Goal: Navigation & Orientation: Find specific page/section

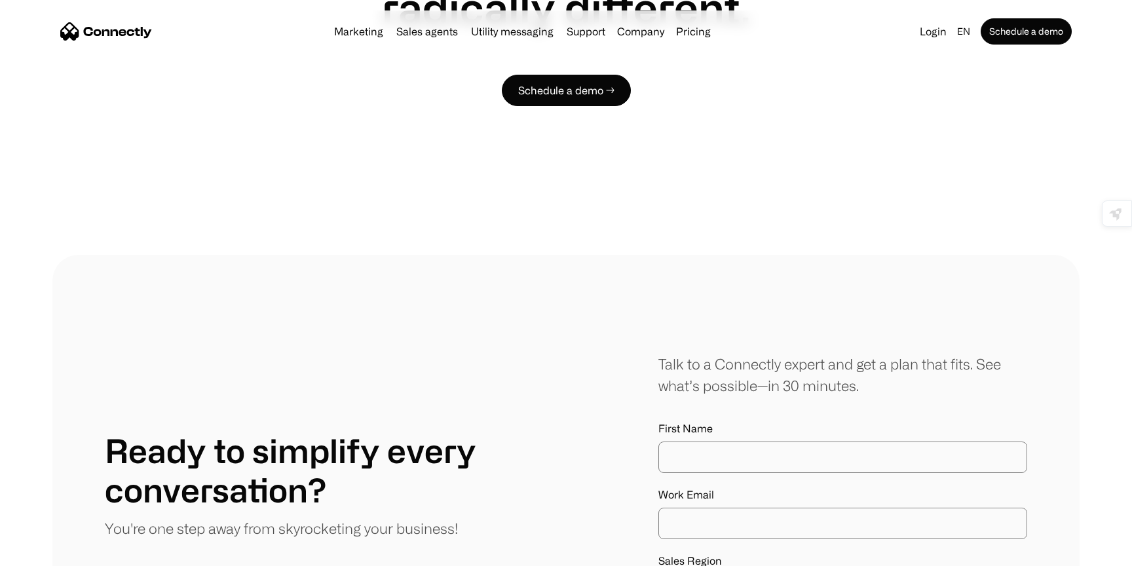
scroll to position [7026, 0]
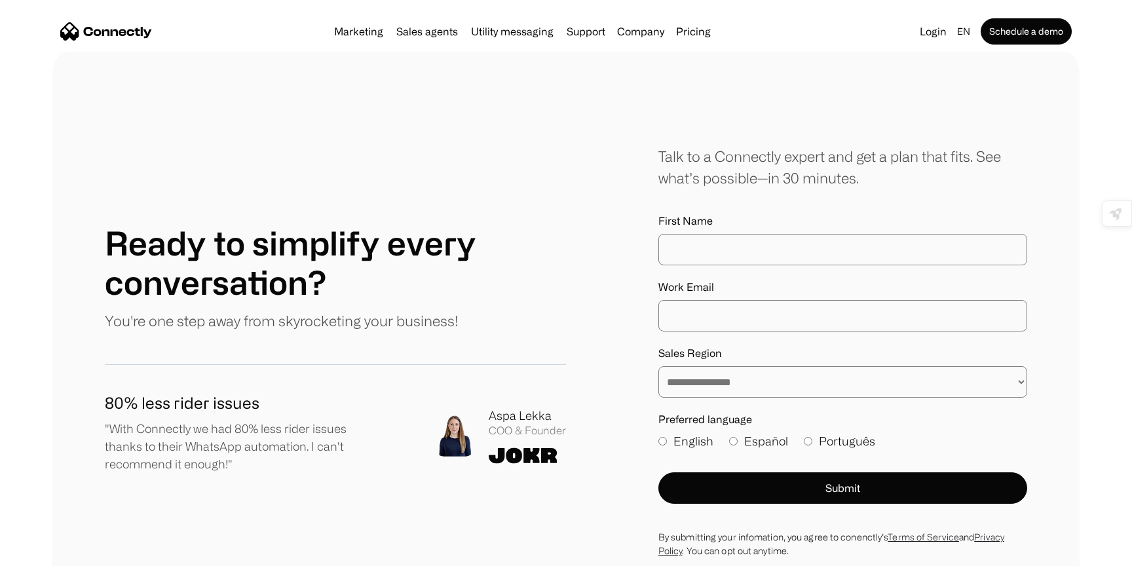
click at [525, 447] on img at bounding box center [523, 455] width 69 height 16
click at [514, 425] on div "COO & Founder" at bounding box center [527, 431] width 77 height 12
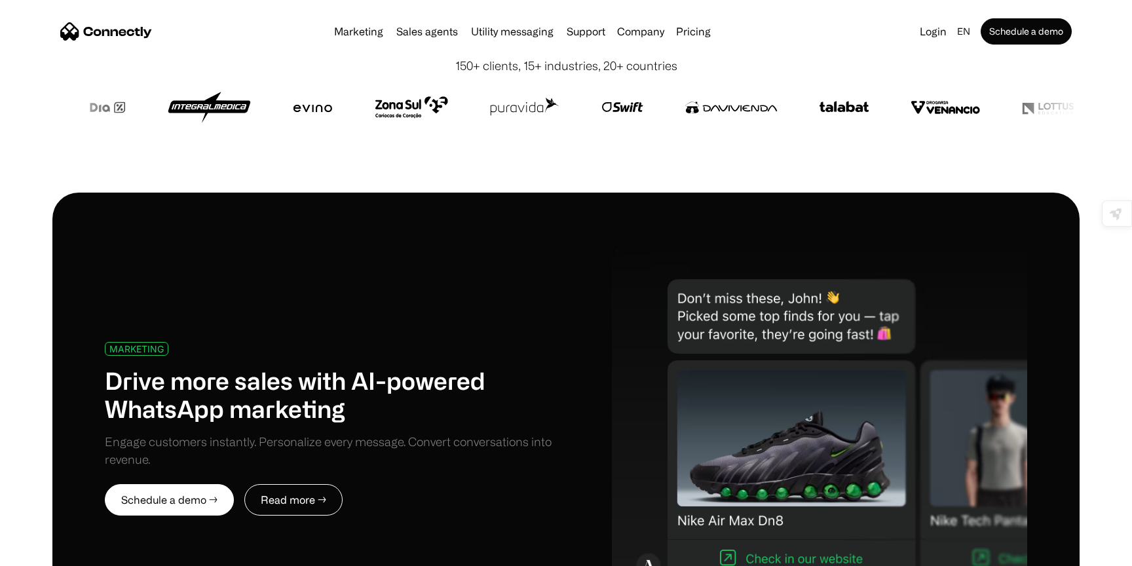
scroll to position [0, 0]
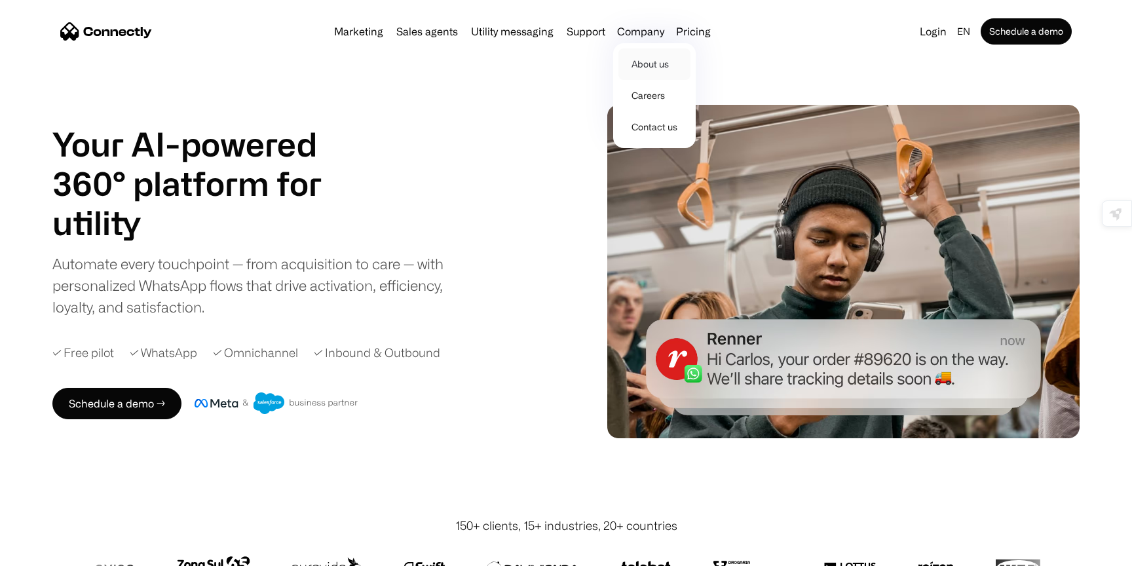
click at [645, 61] on link "About us" at bounding box center [654, 63] width 72 height 31
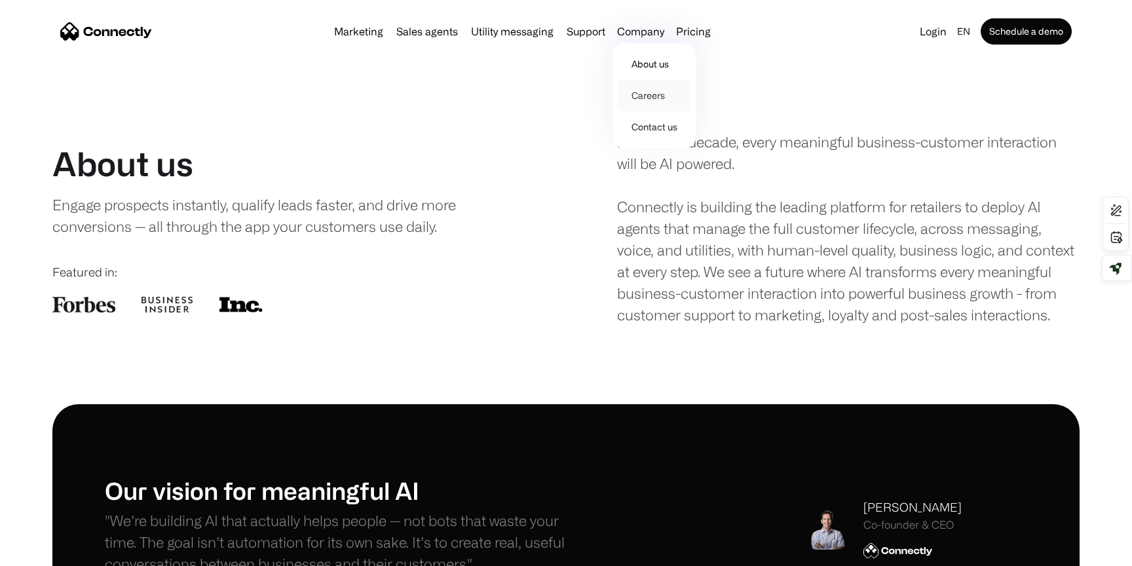
click at [645, 103] on link "Careers" at bounding box center [654, 95] width 72 height 31
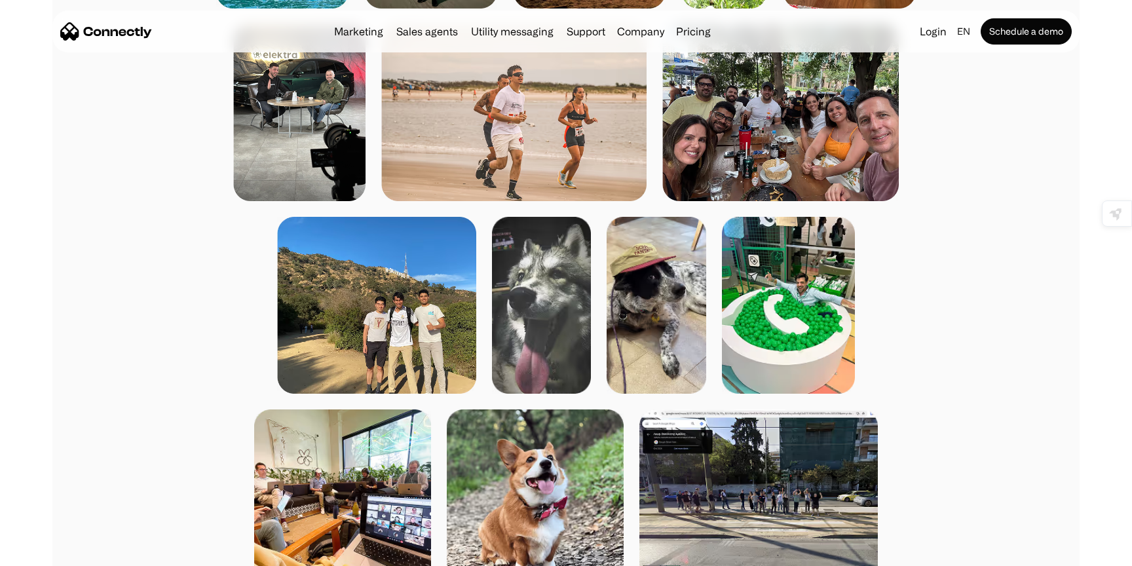
scroll to position [1580, 0]
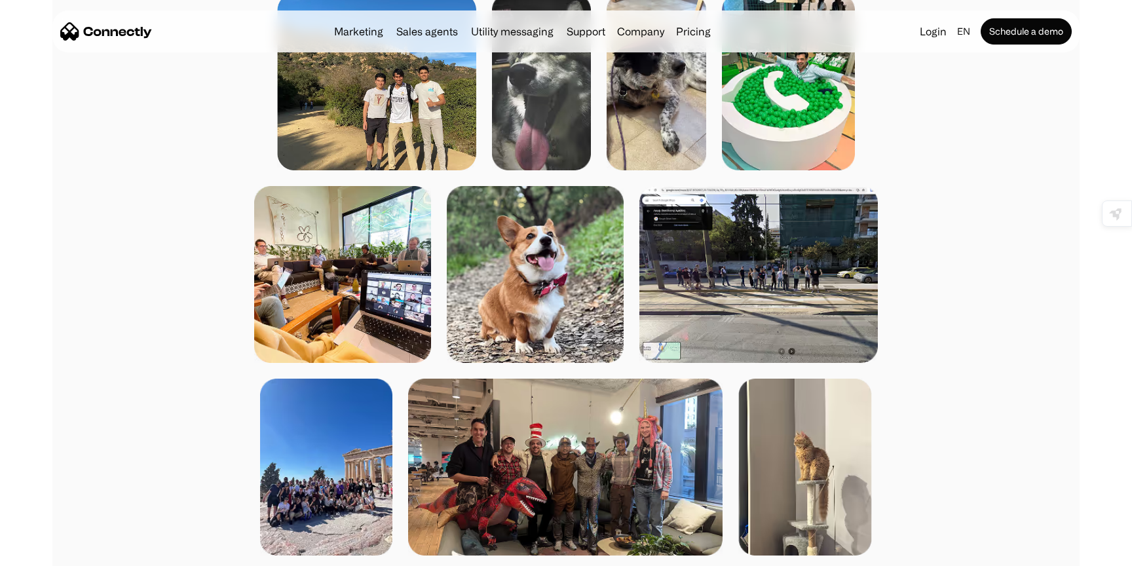
click at [421, 145] on img at bounding box center [376, 81] width 199 height 177
click at [430, 90] on img at bounding box center [376, 81] width 199 height 177
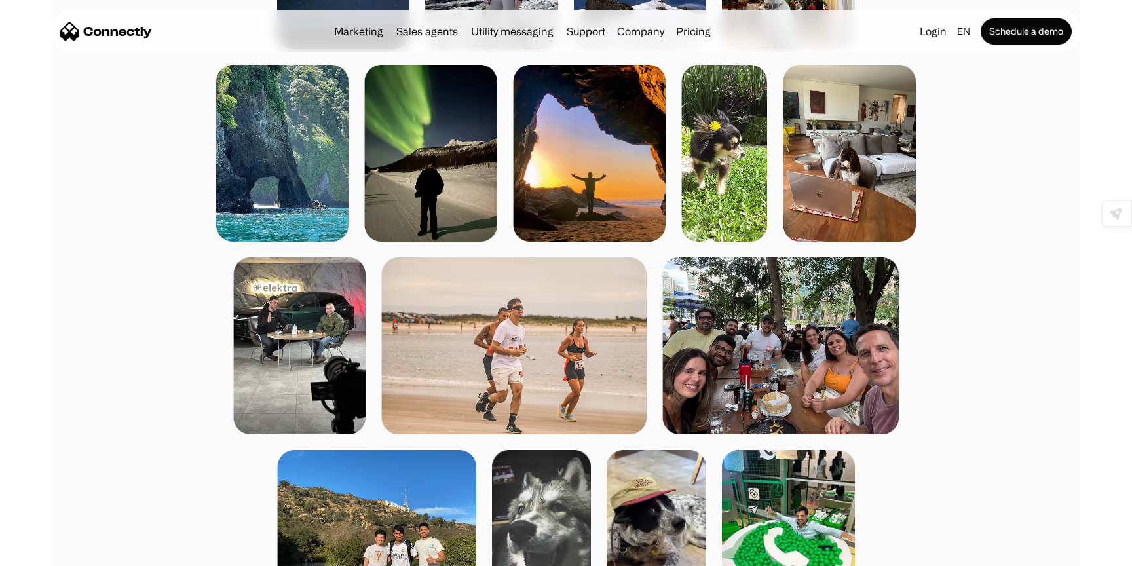
scroll to position [1128, 0]
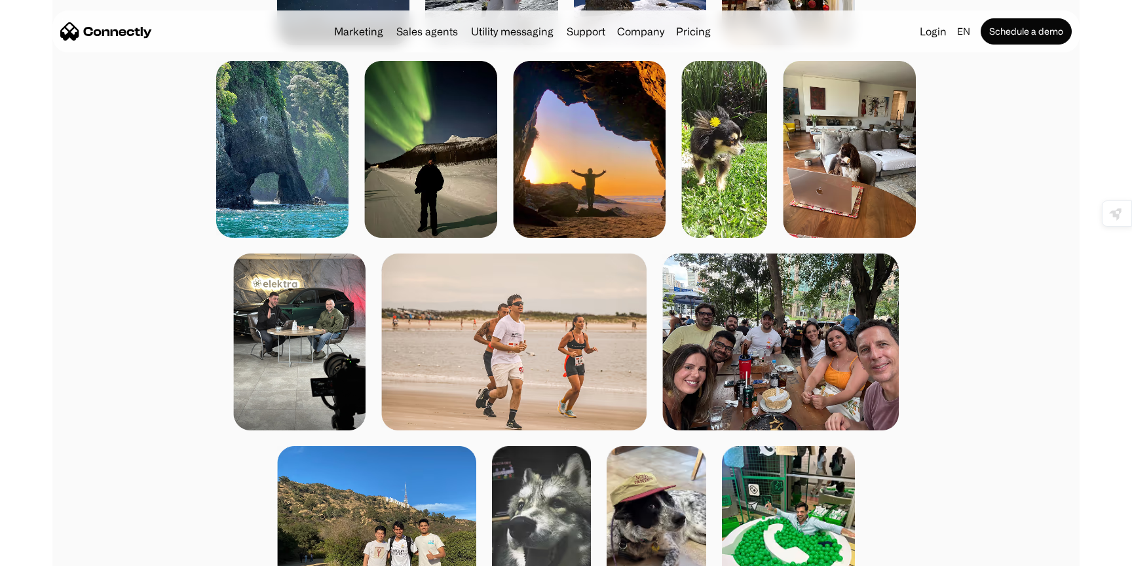
click at [780, 330] on img at bounding box center [780, 342] width 237 height 177
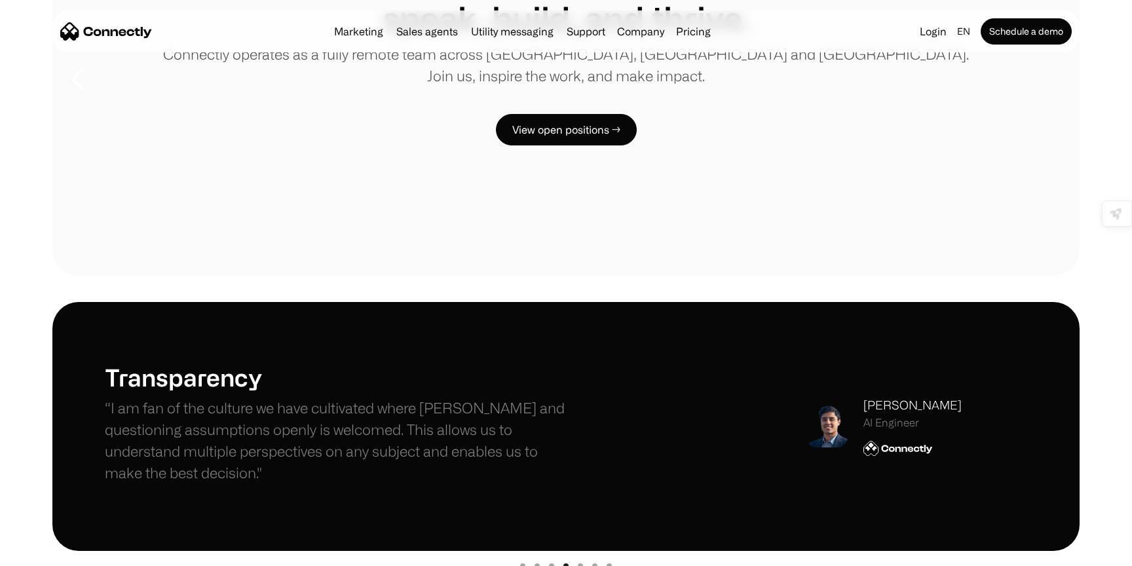
scroll to position [0, 0]
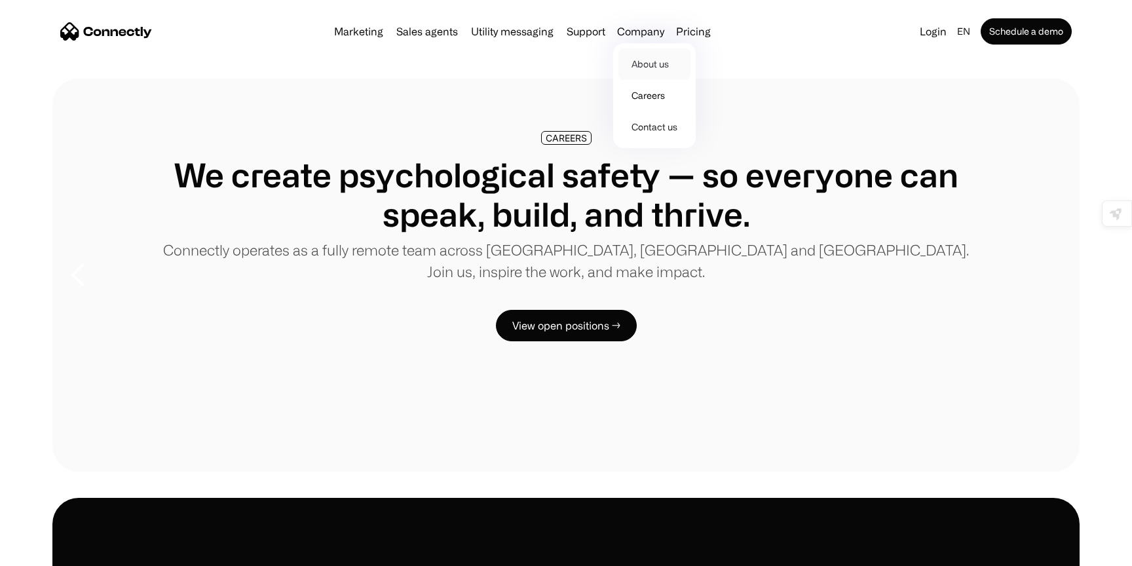
click at [634, 67] on link "About us" at bounding box center [654, 63] width 72 height 31
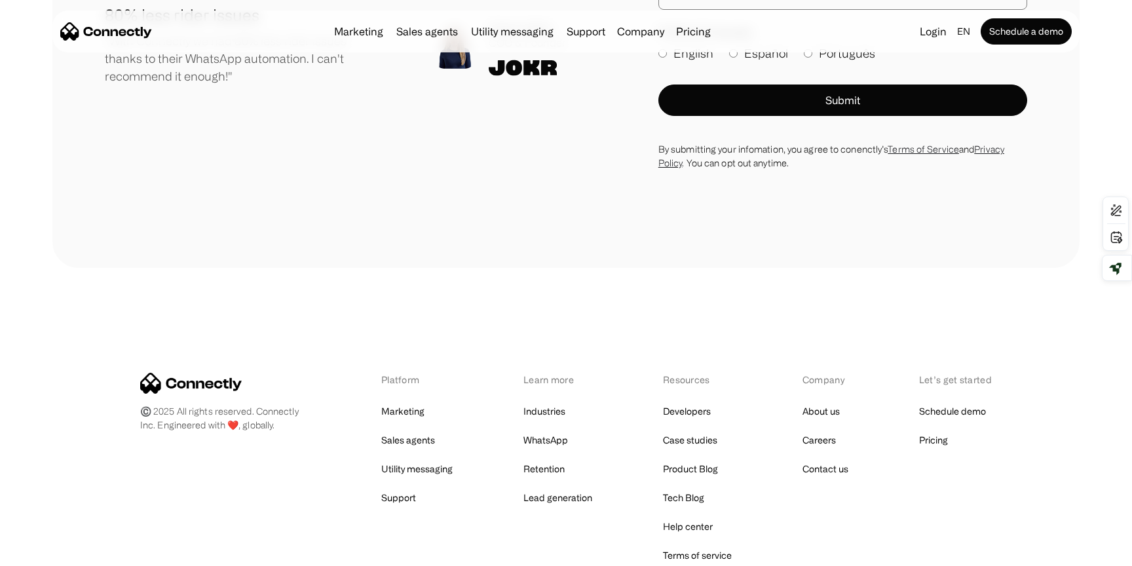
scroll to position [1901, 0]
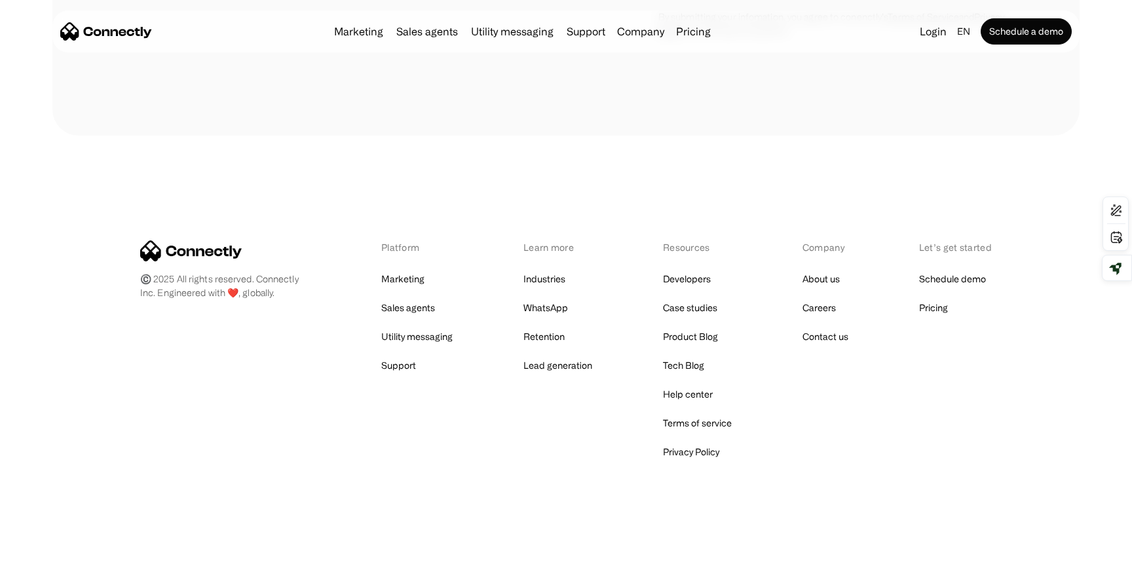
click at [208, 252] on div "Platform Marketing Sales agents Utility messaging Support Learn more Industries…" at bounding box center [566, 350] width 852 height 221
